Goal: Information Seeking & Learning: Learn about a topic

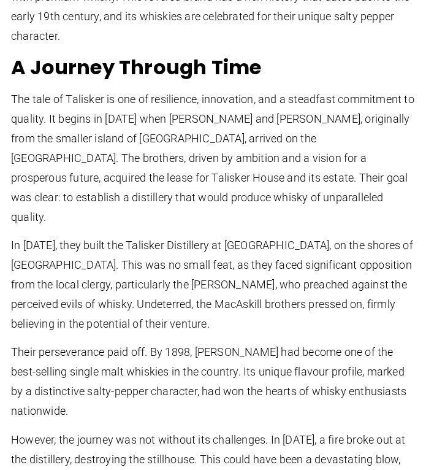
scroll to position [402, 0]
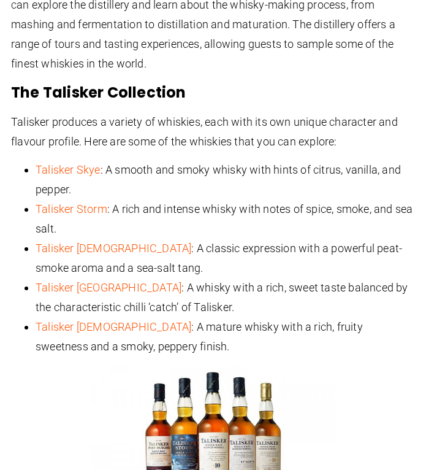
scroll to position [1122, 0]
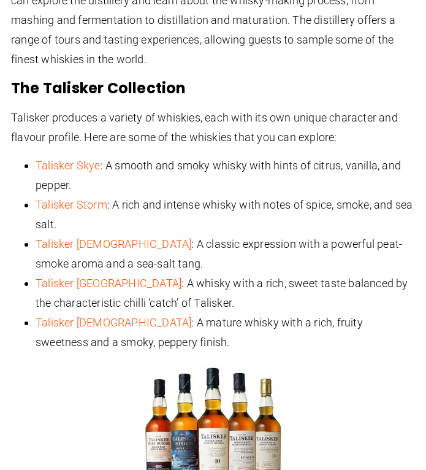
click at [123, 237] on link "Talisker [DEMOGRAPHIC_DATA]" at bounding box center [114, 243] width 156 height 13
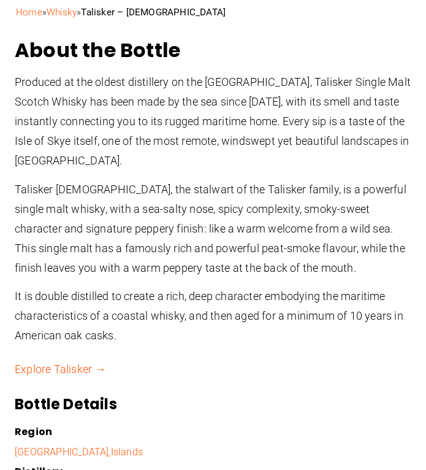
scroll to position [374, 0]
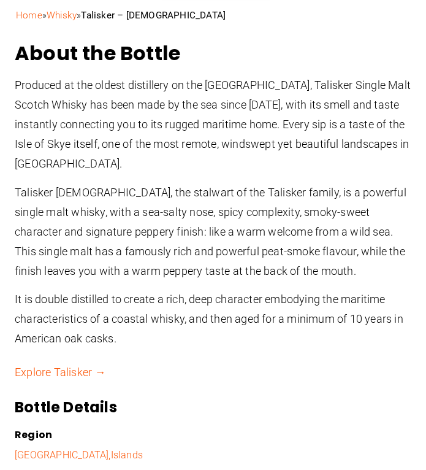
click at [80, 373] on link "Explore Talisker →" at bounding box center [60, 371] width 91 height 13
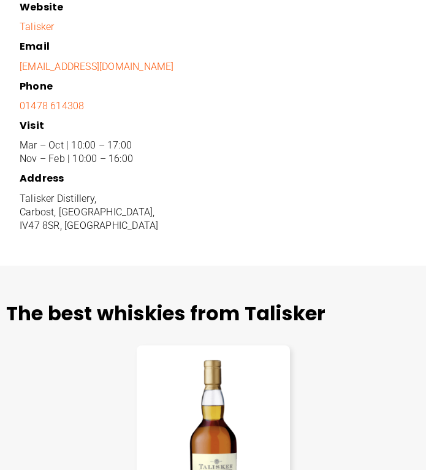
scroll to position [1324, 0]
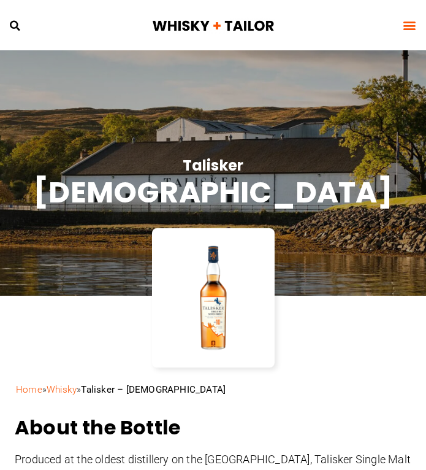
click at [402, 26] on div "Menu" at bounding box center [410, 25] width 20 height 20
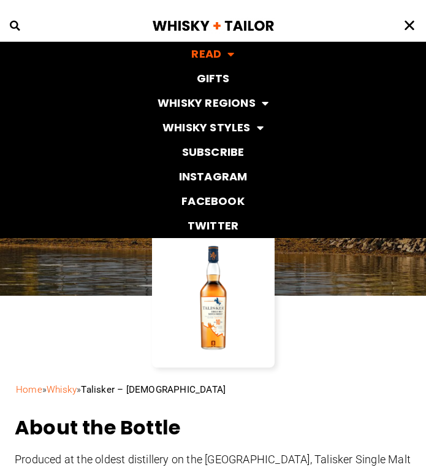
click at [230, 59] on span at bounding box center [227, 53] width 13 height 23
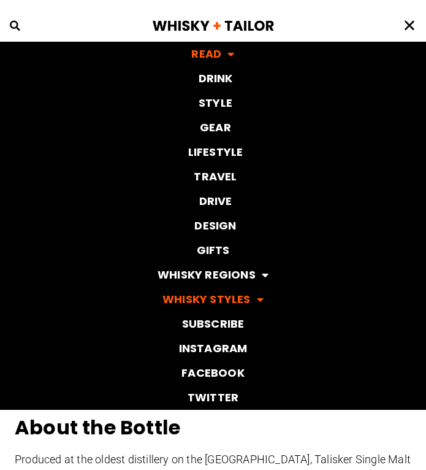
click at [253, 297] on span at bounding box center [257, 299] width 13 height 23
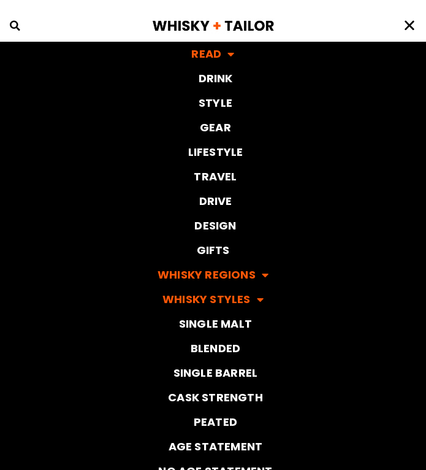
click at [253, 276] on link "Whisky Regions" at bounding box center [213, 274] width 426 height 25
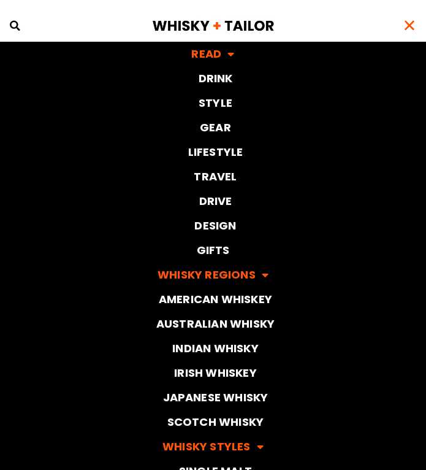
click at [403, 28] on icon "Menu Toggle" at bounding box center [409, 24] width 13 height 13
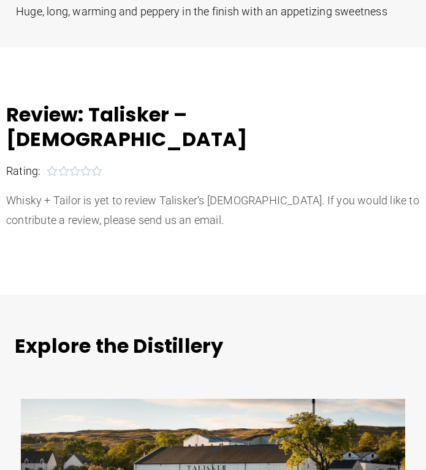
scroll to position [1398, 0]
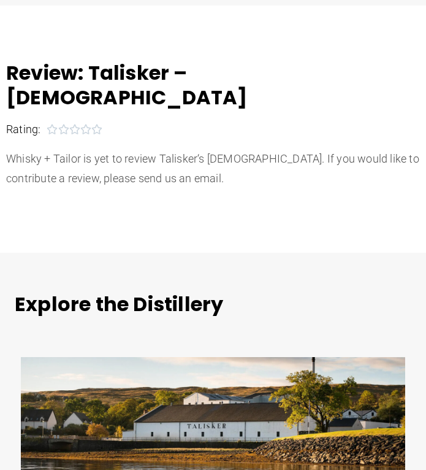
click at [378, 86] on div "Review: Talisker – 10 Year Old Rating:      0/5 Whisky + Tailor is yet to …" at bounding box center [213, 129] width 426 height 148
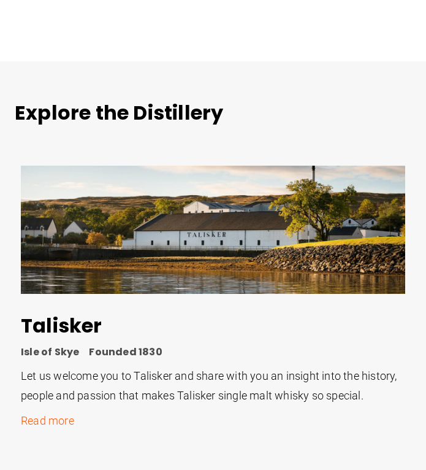
scroll to position [1629, 0]
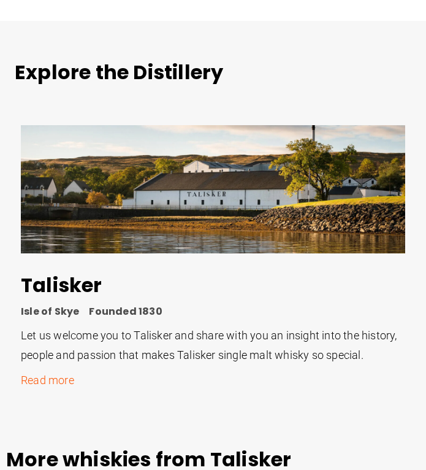
click at [60, 373] on link "Read more" at bounding box center [47, 379] width 53 height 13
